Goal: Task Accomplishment & Management: Use online tool/utility

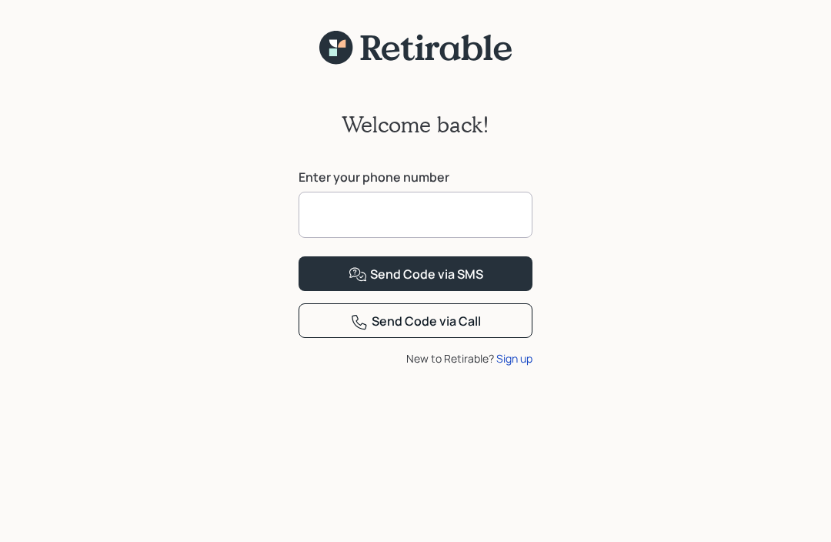
click at [344, 211] on input at bounding box center [416, 215] width 234 height 46
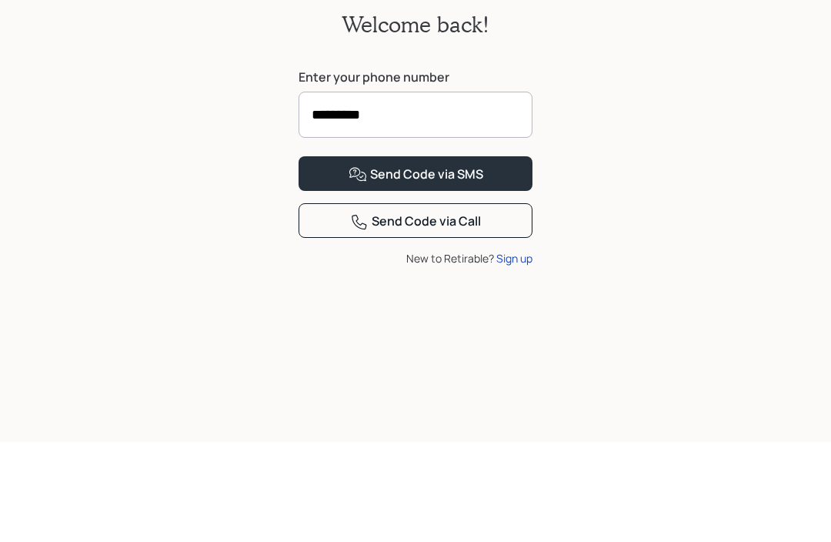
type input "**********"
click at [416, 256] on button "Send Code via SMS" at bounding box center [416, 273] width 234 height 35
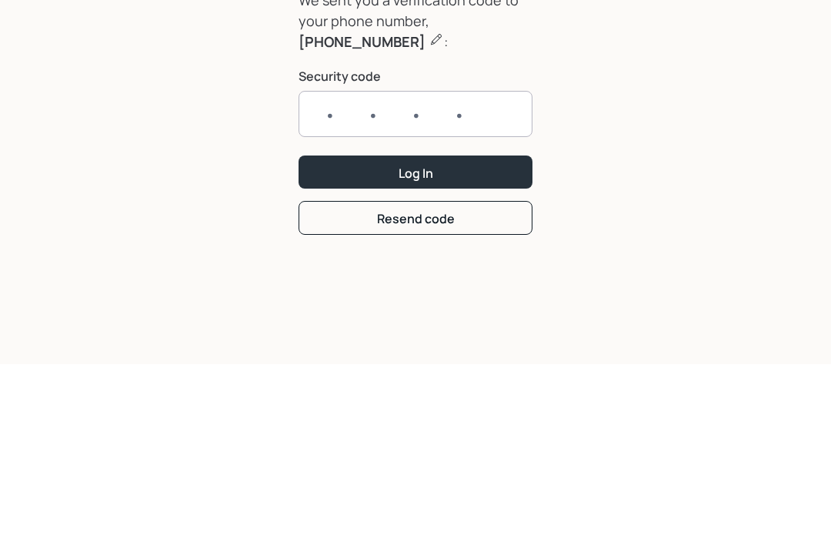
click at [416, 334] on button "Log In" at bounding box center [416, 350] width 234 height 33
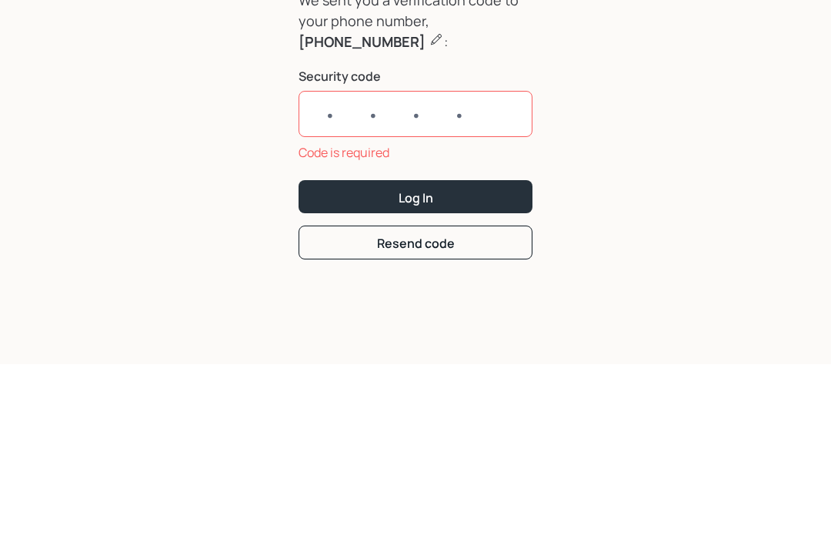
scroll to position [70, 0]
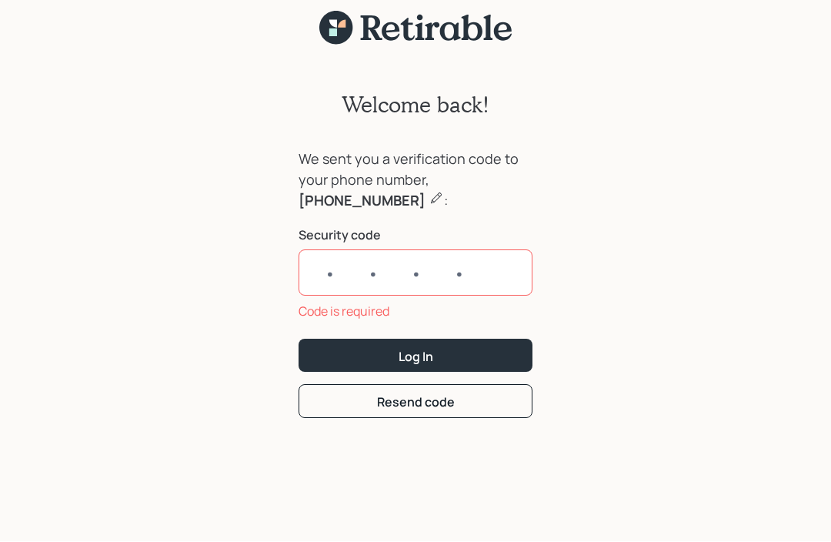
click at [316, 250] on input "text" at bounding box center [416, 273] width 234 height 46
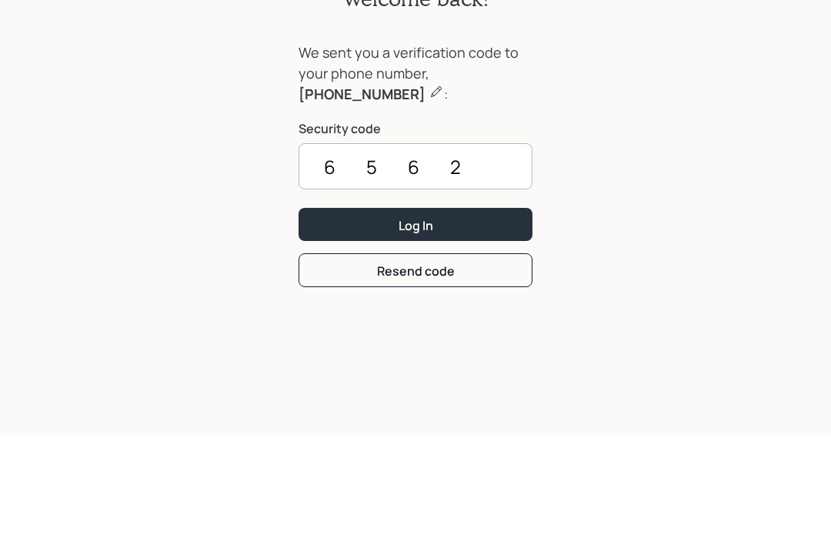
type input "6562"
click at [421, 324] on div "Log In" at bounding box center [416, 332] width 35 height 17
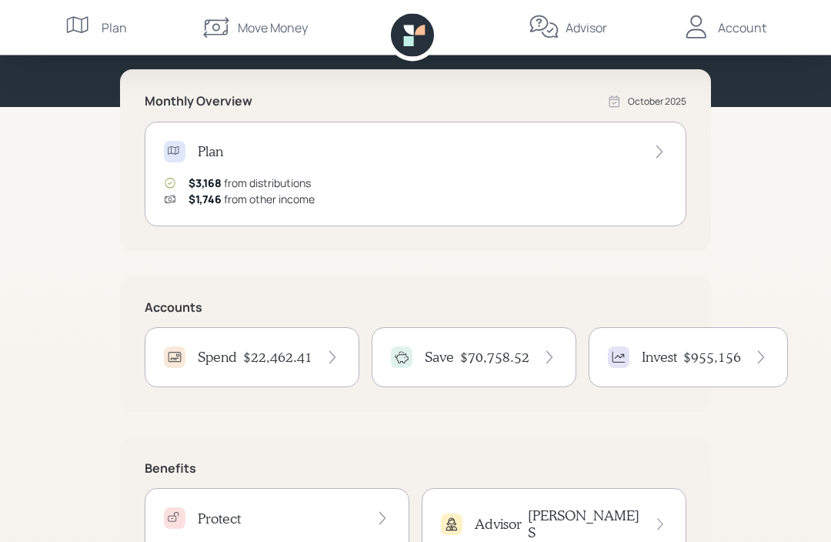
scroll to position [152, 0]
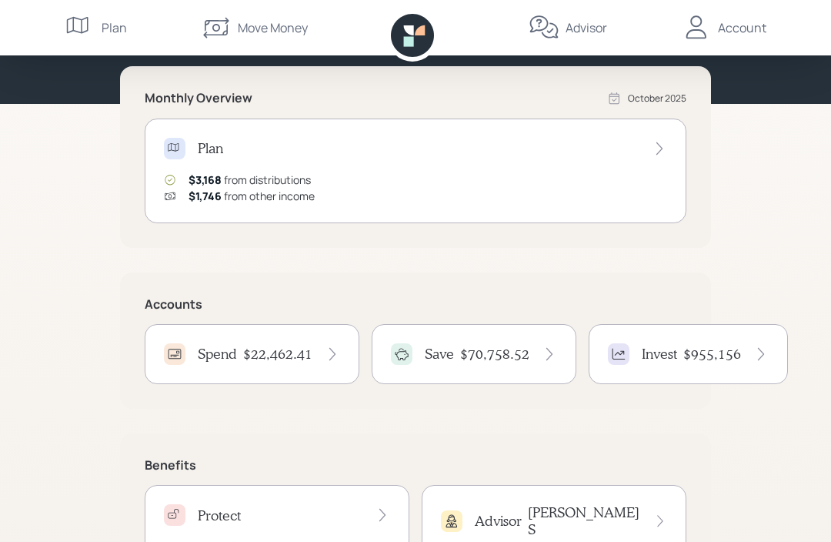
click at [259, 22] on div "Move Money" at bounding box center [273, 27] width 70 height 18
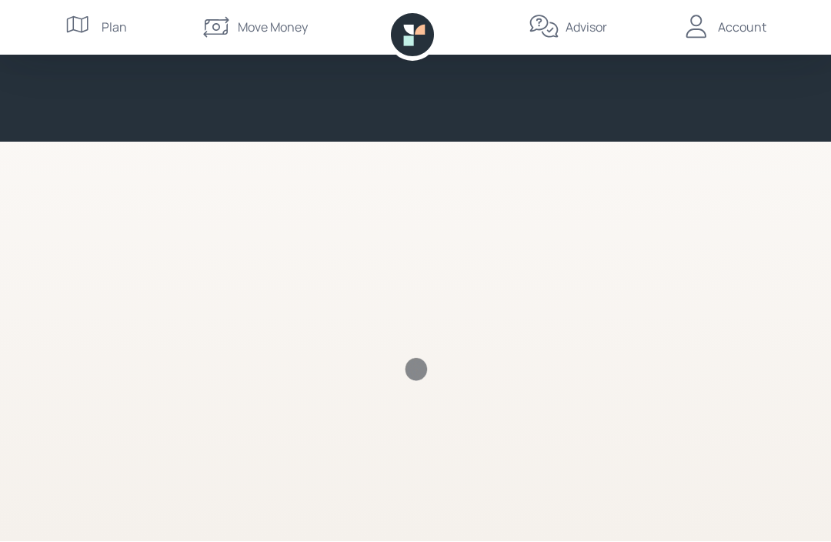
scroll to position [1, 0]
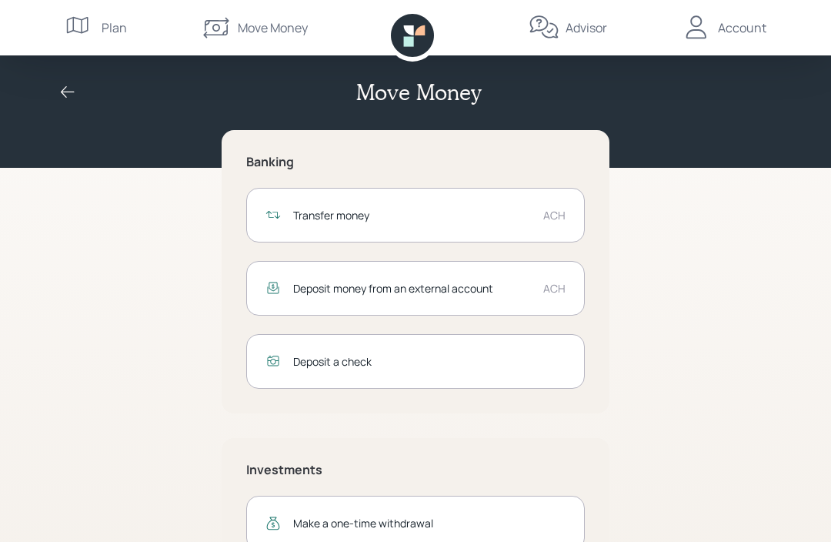
click at [365, 214] on div "Transfer money" at bounding box center [412, 215] width 238 height 16
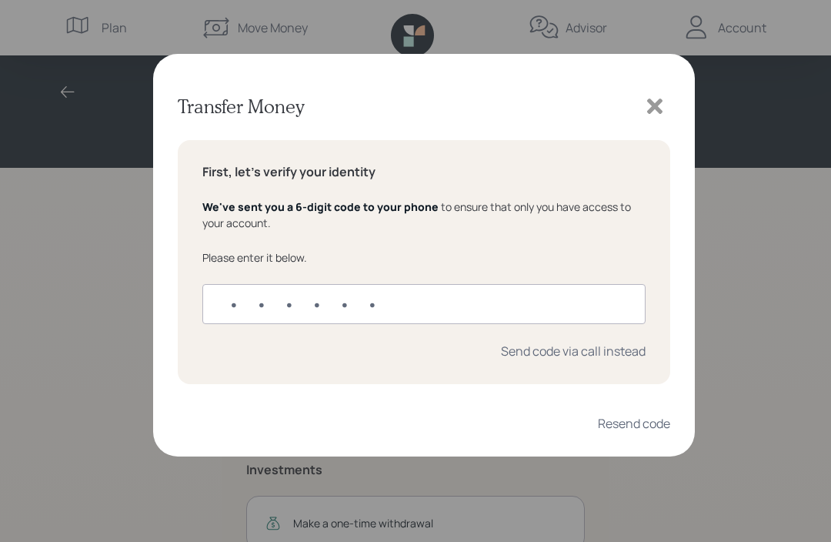
click at [239, 300] on input "text" at bounding box center [423, 304] width 443 height 40
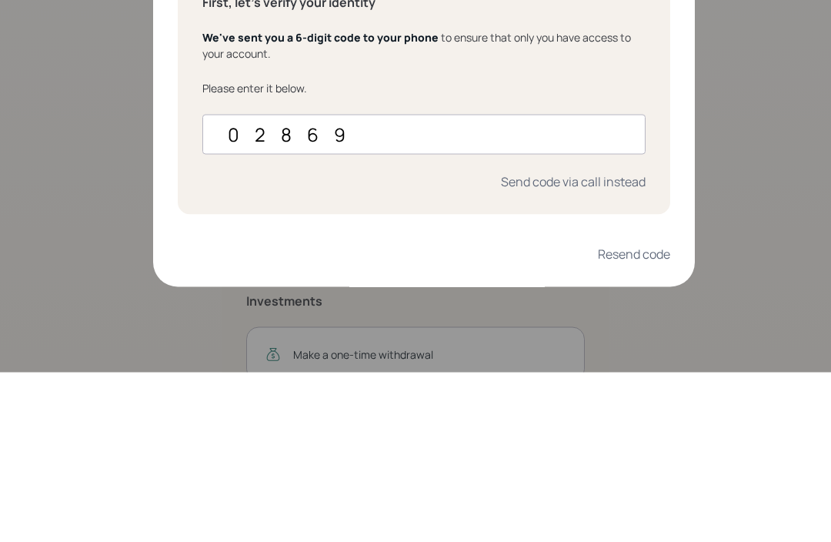
type input "028692"
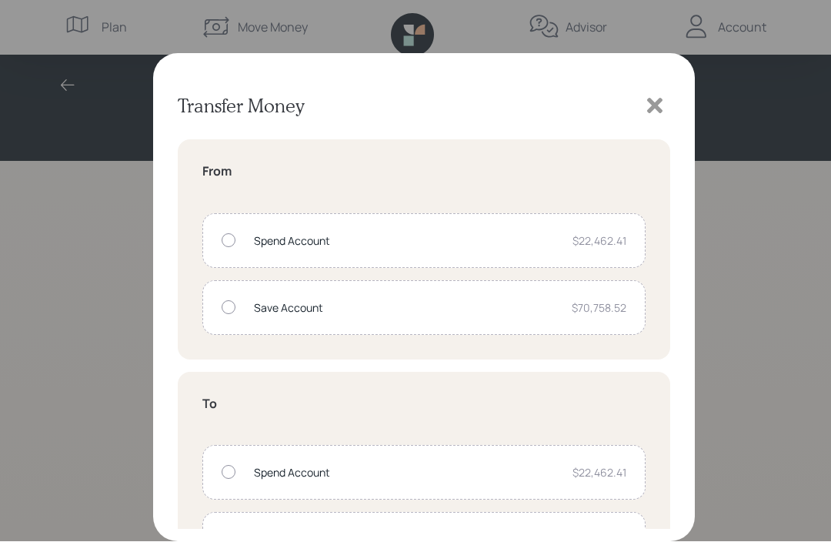
click at [221, 239] on div "Spend Account $22,462.41" at bounding box center [423, 241] width 443 height 55
radio input "true"
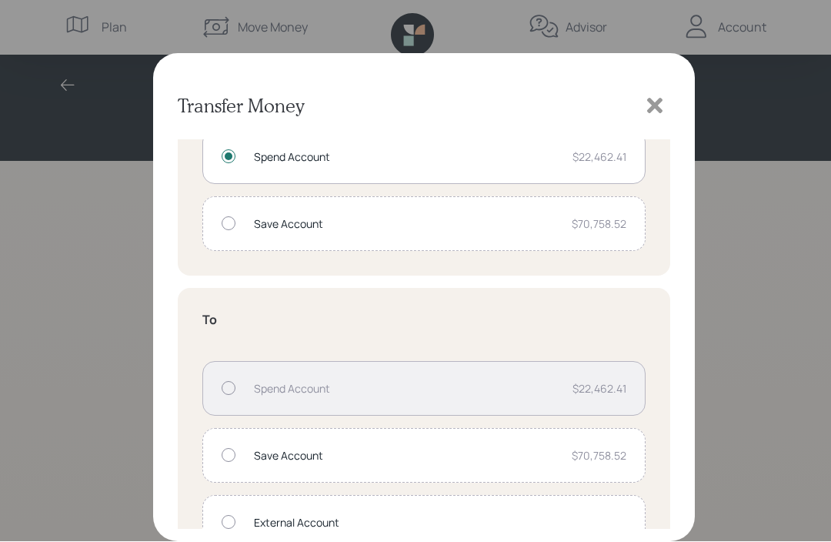
scroll to position [83, 0]
click at [341, 519] on div "External Account" at bounding box center [440, 524] width 372 height 16
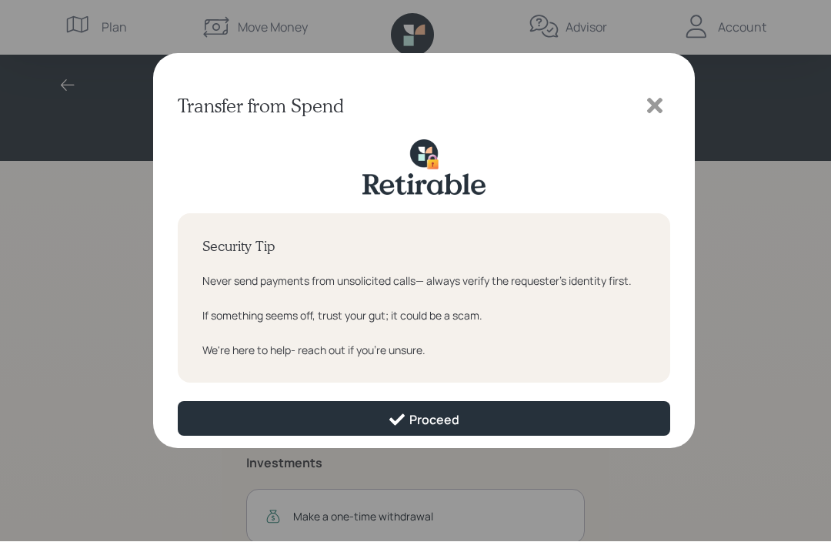
scroll to position [0, 0]
click at [433, 418] on div "Proceed" at bounding box center [424, 420] width 72 height 18
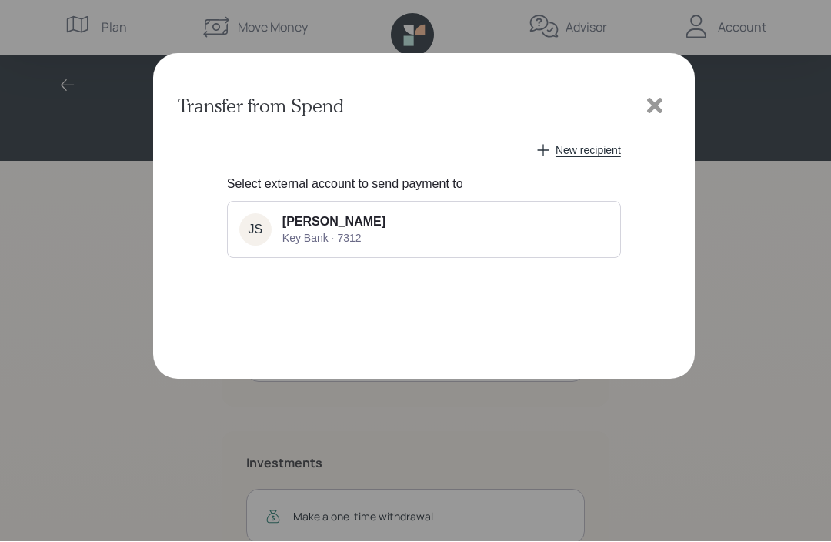
click at [338, 235] on div "[PERSON_NAME] Key Bank · 7312" at bounding box center [333, 229] width 103 height 29
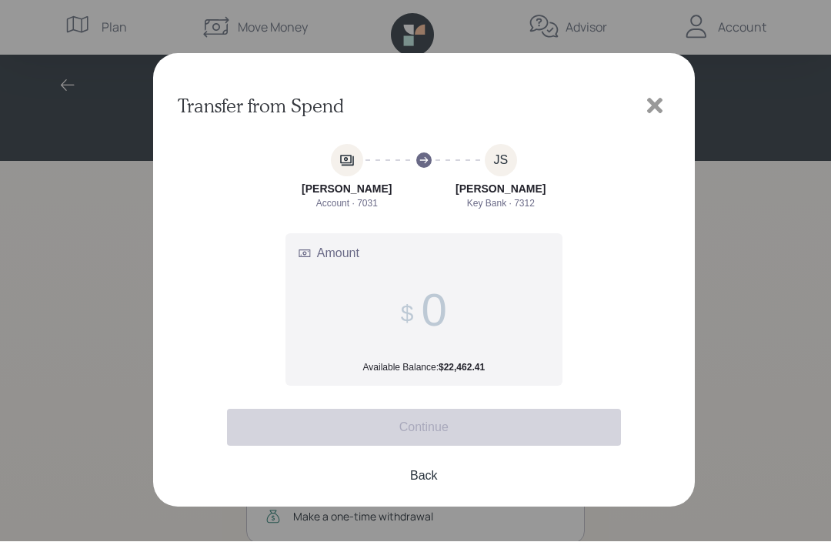
click at [438, 319] on input "Amount Available Balance: $22,462.41" at bounding box center [433, 310] width 25 height 53
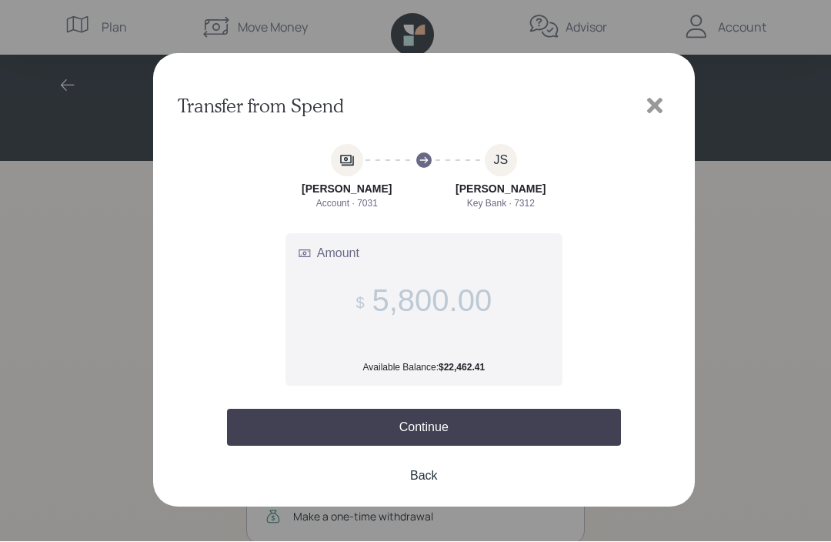
type input "5,800.00"
click at [429, 431] on button "Continue" at bounding box center [424, 427] width 394 height 37
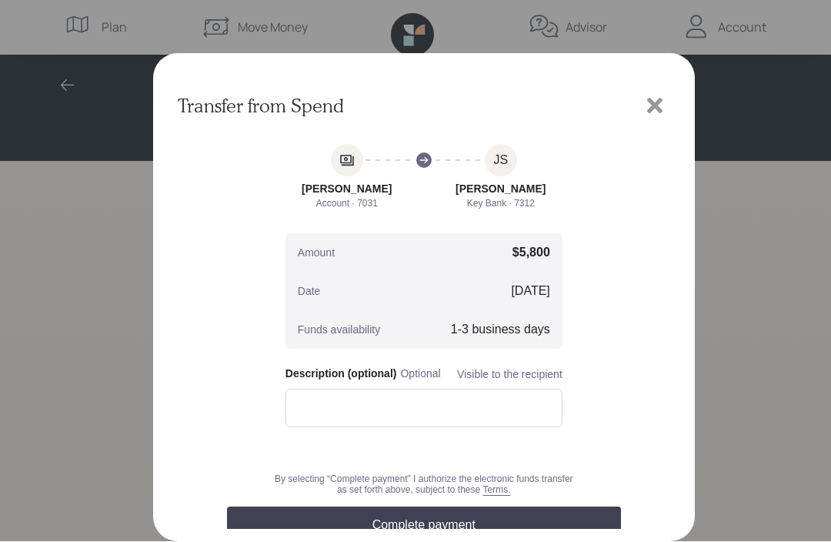
click at [440, 538] on button "Complete payment" at bounding box center [424, 525] width 394 height 37
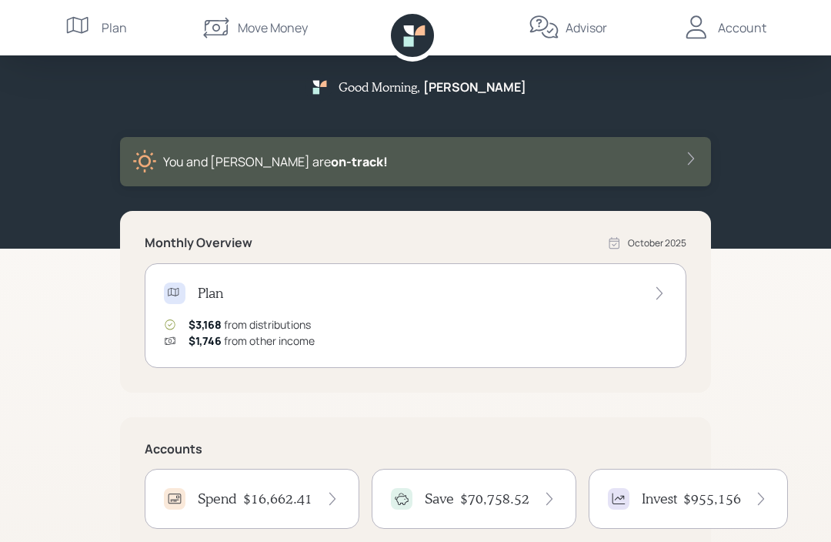
click at [777, 206] on div "Good Morning , [PERSON_NAME] and [PERSON_NAME] are on‑track!" at bounding box center [415, 121] width 739 height 206
